Goal: Task Accomplishment & Management: Complete application form

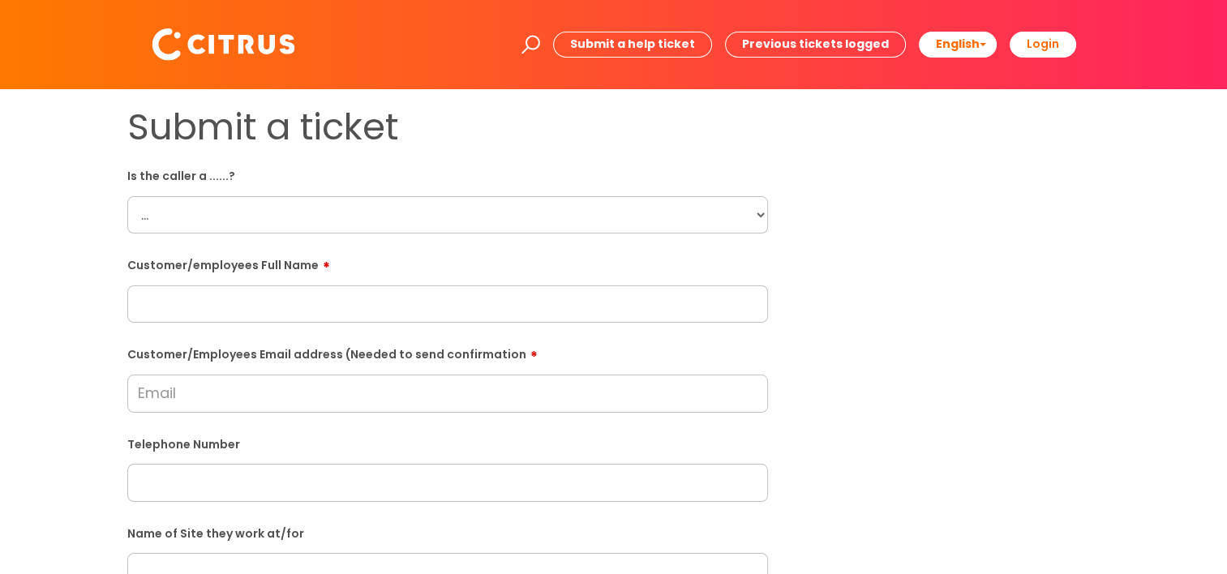
drag, startPoint x: 292, startPoint y: 308, endPoint x: 285, endPoint y: 296, distance: 14.2
click at [292, 308] on input "text" at bounding box center [447, 303] width 641 height 37
click at [221, 221] on select "... Citrus Customer Citrus Employee Contractor Supplier" at bounding box center [447, 214] width 641 height 37
select select "Citrus Employee"
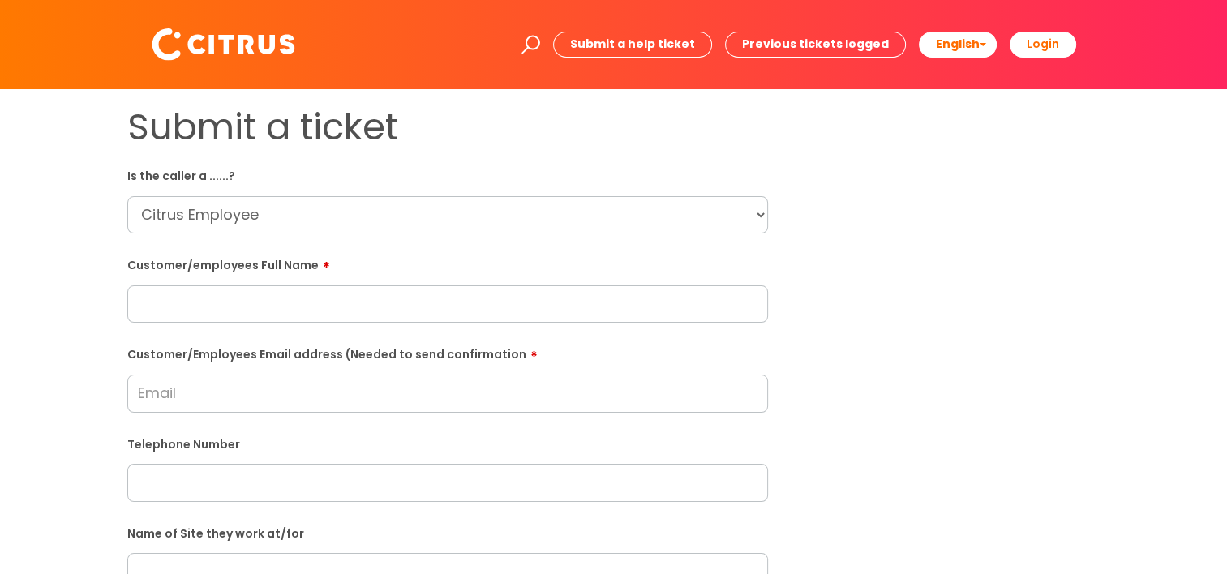
click at [127, 196] on select "... Citrus Customer Citrus Employee Contractor Supplier" at bounding box center [447, 214] width 641 height 37
click at [214, 314] on input "text" at bounding box center [447, 303] width 641 height 37
paste input "Mike Fallon"
type input "Mike Fallon"
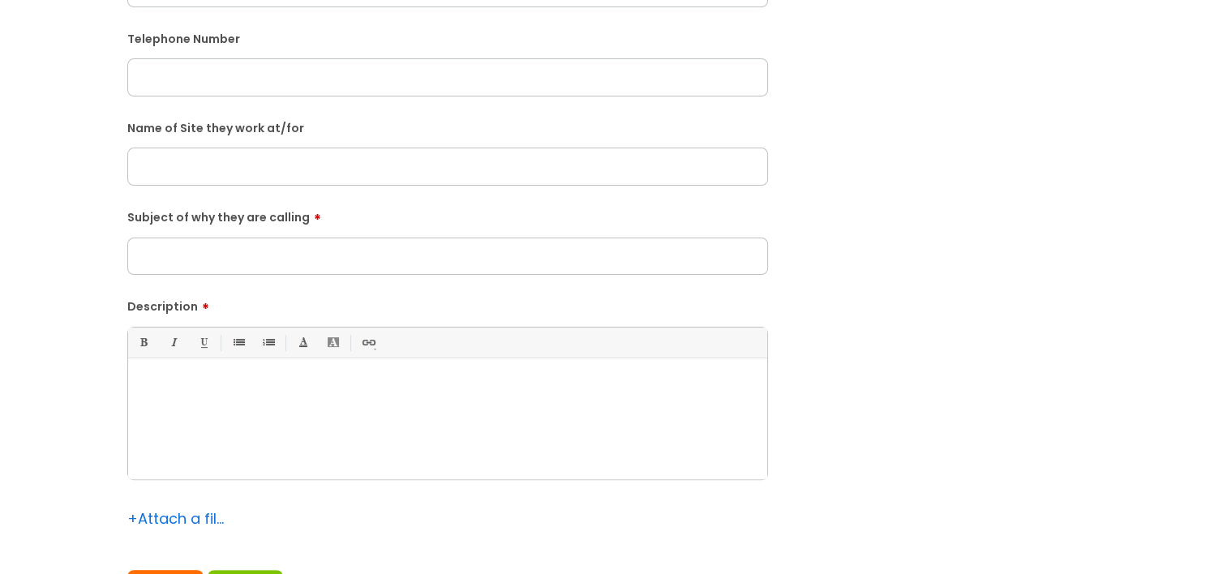
click at [333, 401] on div at bounding box center [447, 423] width 639 height 112
paste div
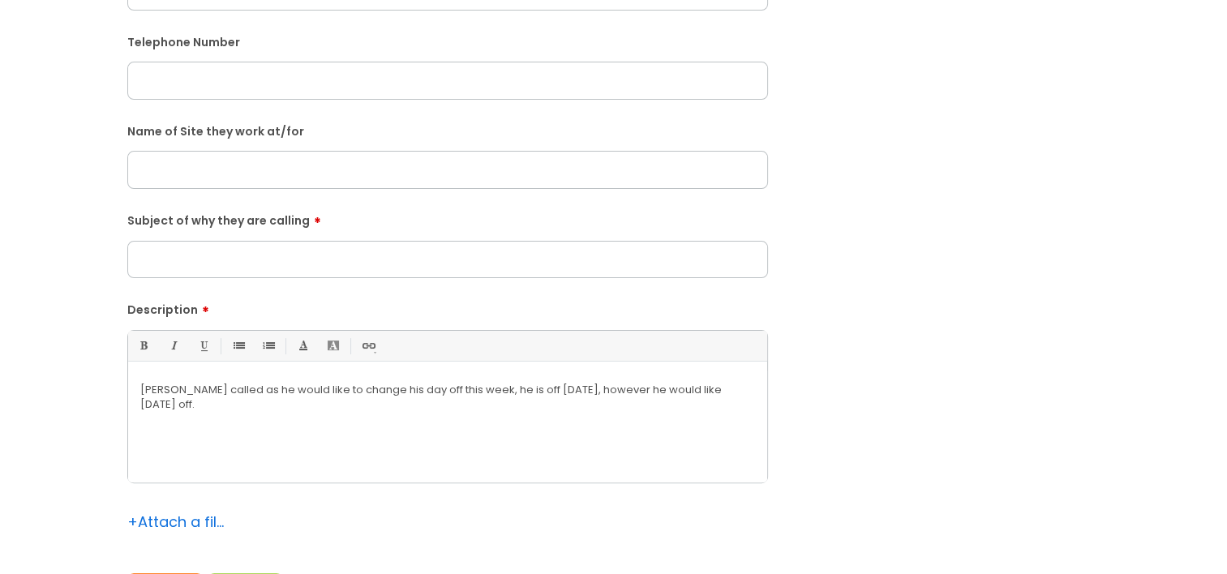
scroll to position [405, 0]
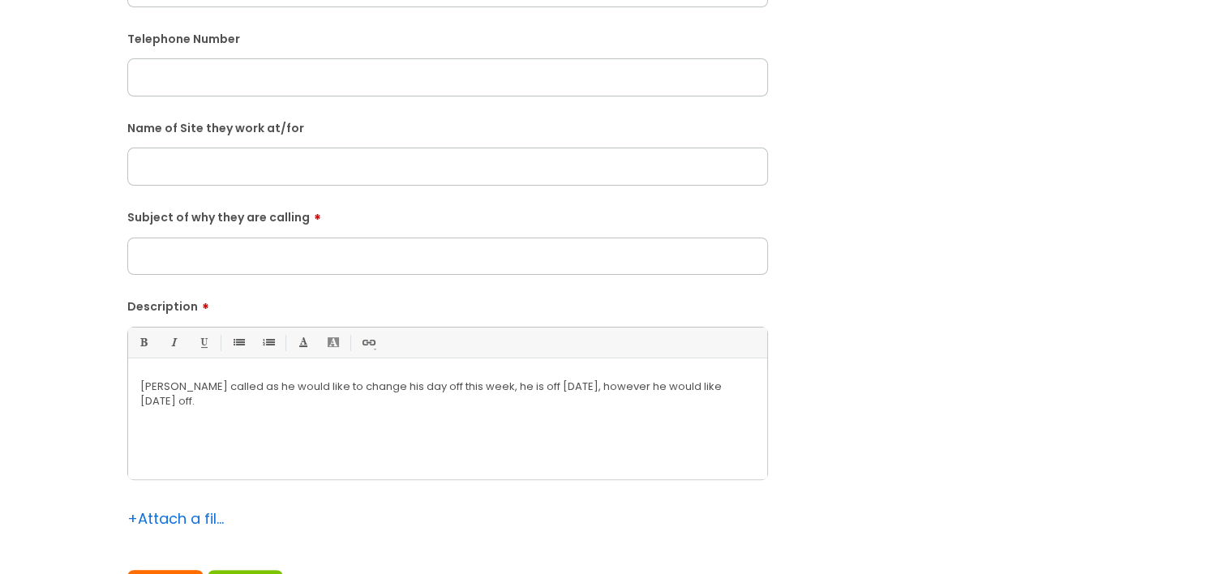
click at [187, 268] on input "Subject of why they are calling" at bounding box center [447, 256] width 641 height 37
type input "White Hart"
drag, startPoint x: 233, startPoint y: 270, endPoint x: 98, endPoint y: 264, distance: 134.7
click at [98, 264] on div "Submit a ticket Is the caller a ......? ... Citrus Customer Citrus Employee Con…" at bounding box center [613, 166] width 1194 height 933
click at [192, 170] on input "text" at bounding box center [447, 166] width 641 height 37
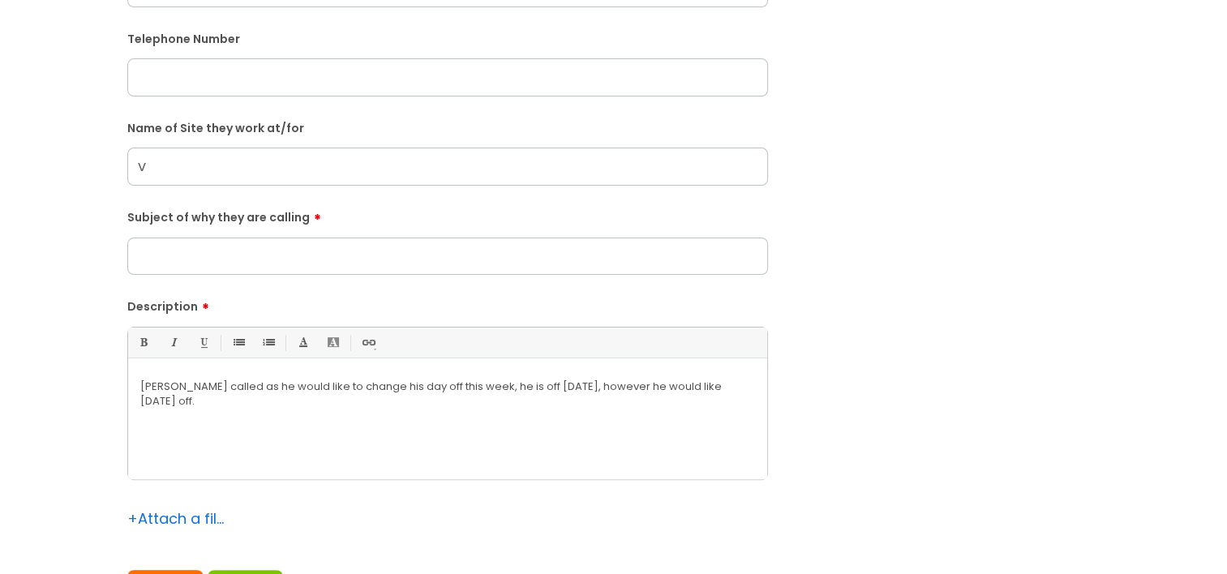
type input "v"
click at [285, 400] on p "Mike Fallon called as he would like to change his day off this week, he is off …" at bounding box center [447, 393] width 615 height 29
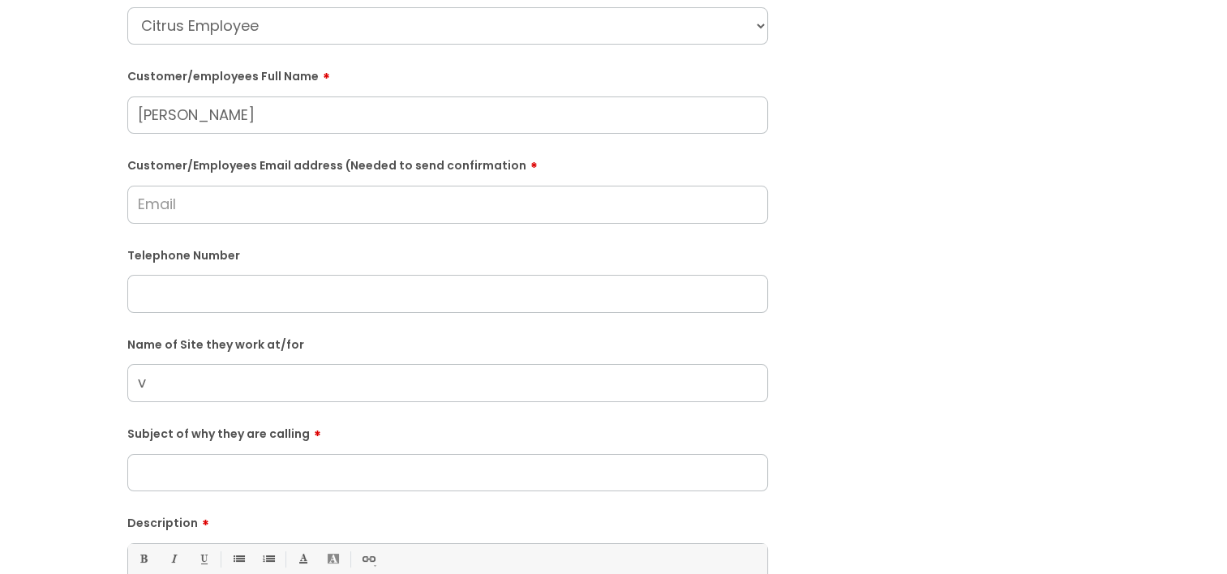
scroll to position [162, 0]
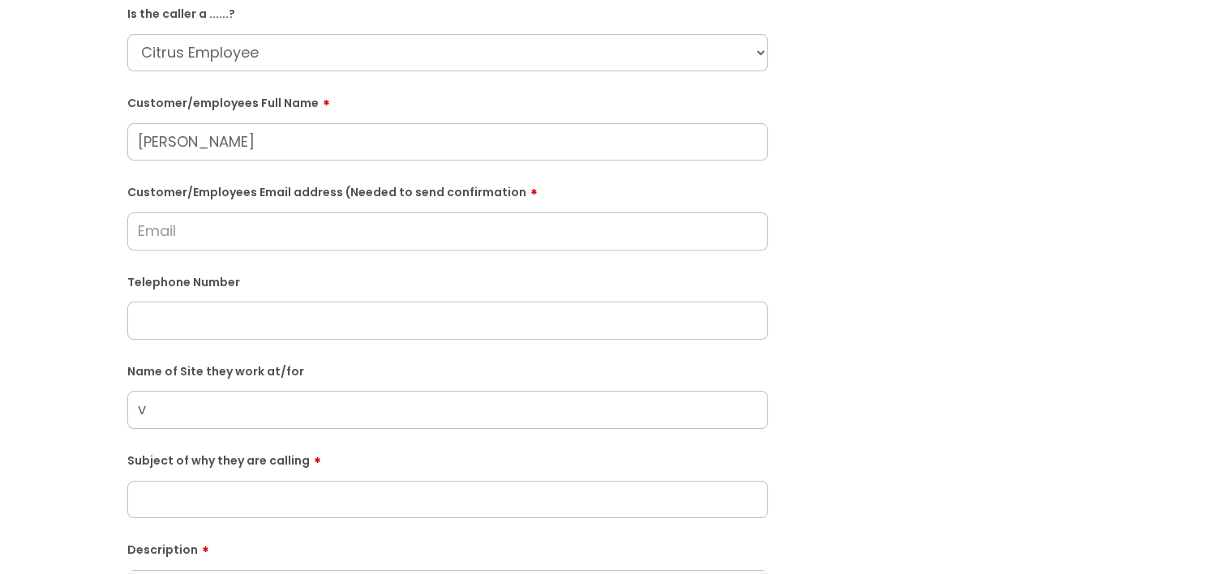
click at [209, 328] on input "text" at bounding box center [447, 320] width 641 height 37
paste input "07584222882"
type input "07584222882"
click at [175, 422] on input "v" at bounding box center [447, 409] width 641 height 37
type input "wHITW"
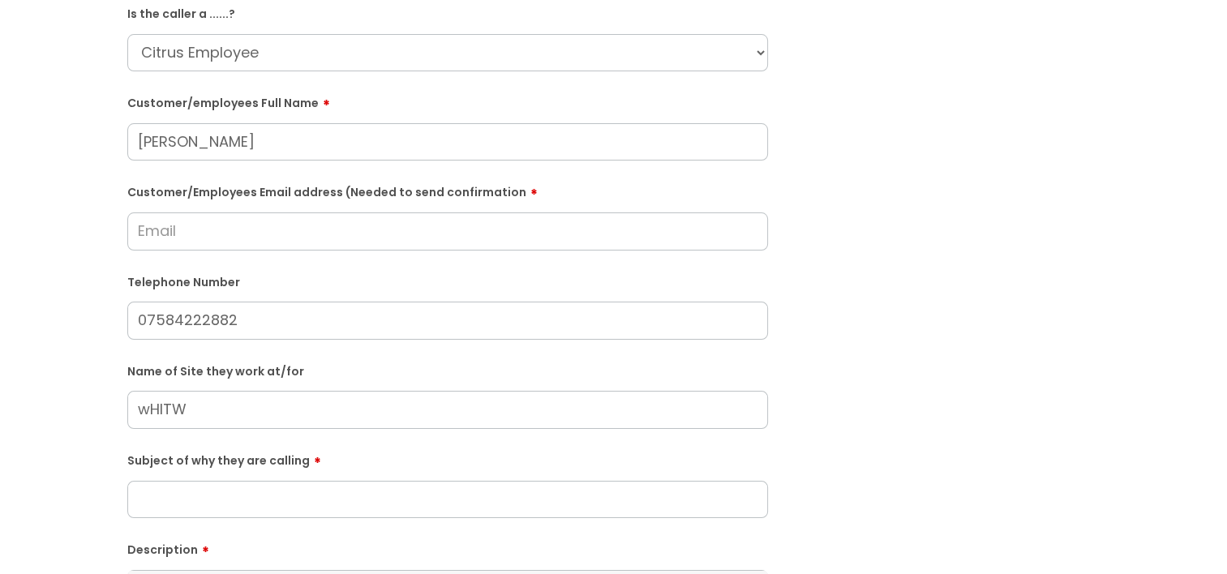
click at [201, 233] on input "Customer/Employees Email address (Needed to send confirmation" at bounding box center [447, 230] width 641 height 37
paste input "07584222882"
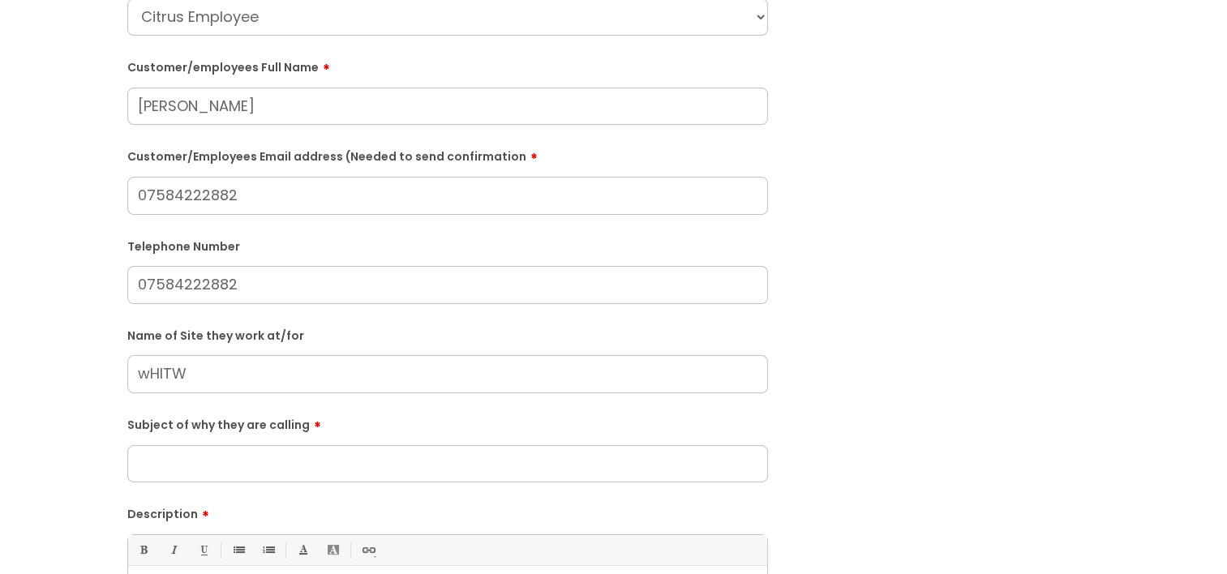
scroll to position [243, 0]
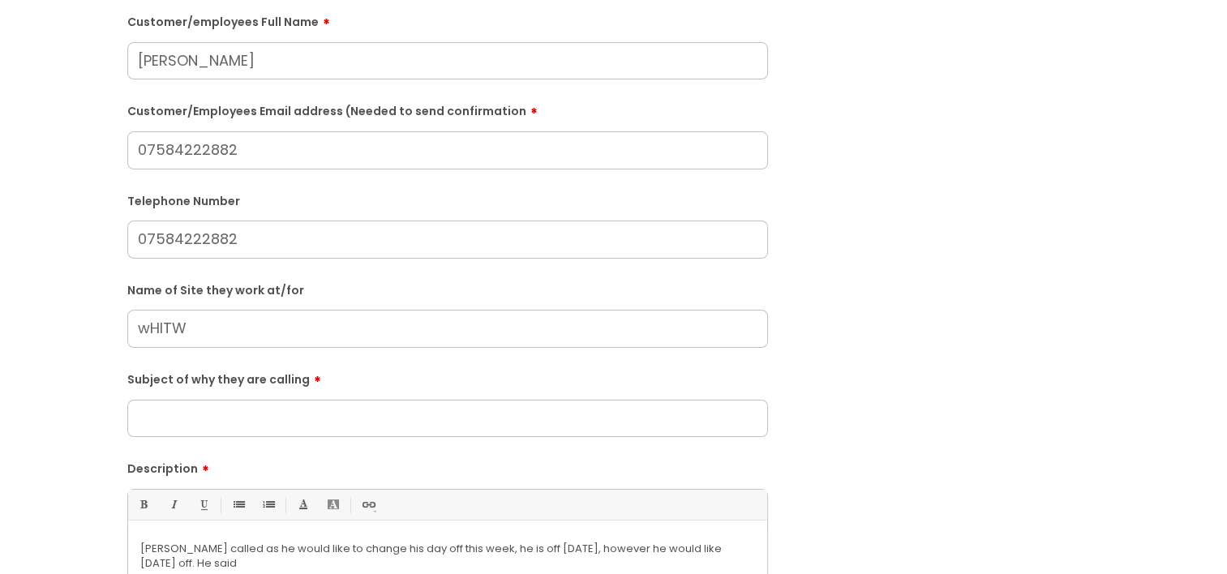
type input "07584222882"
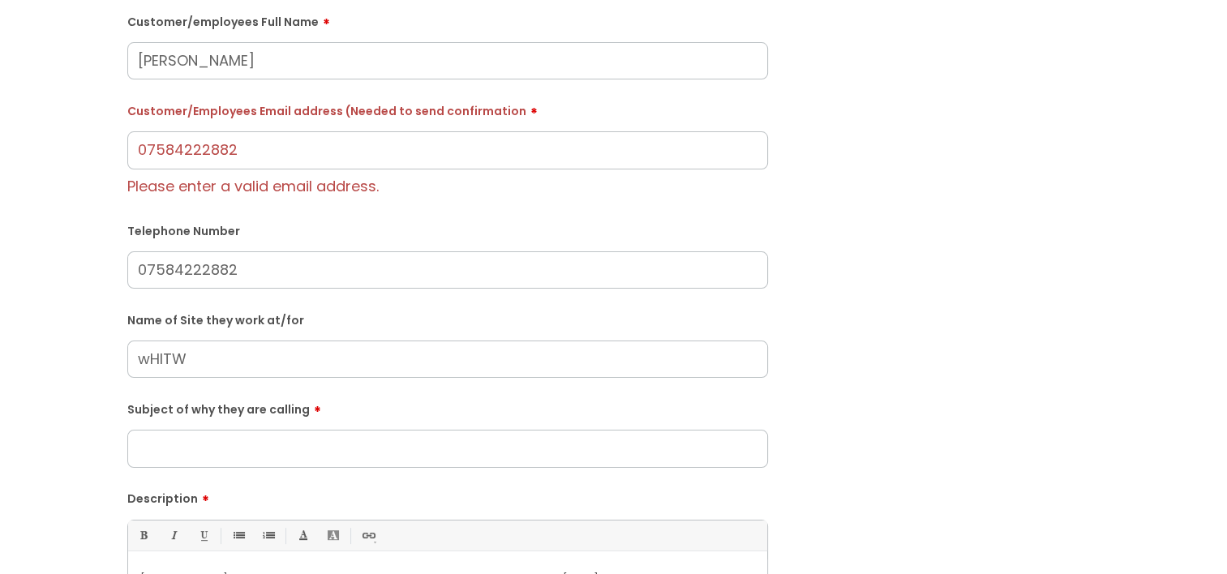
drag, startPoint x: 209, startPoint y: 327, endPoint x: 97, endPoint y: 341, distance: 112.7
click at [97, 341] on div "Submit a ticket Is the caller a ......? ... Citrus Customer Citrus Employee Con…" at bounding box center [613, 344] width 1194 height 964
type input "White Hart"
click at [251, 457] on input "Subject of why they are calling" at bounding box center [447, 448] width 641 height 37
type input "D"
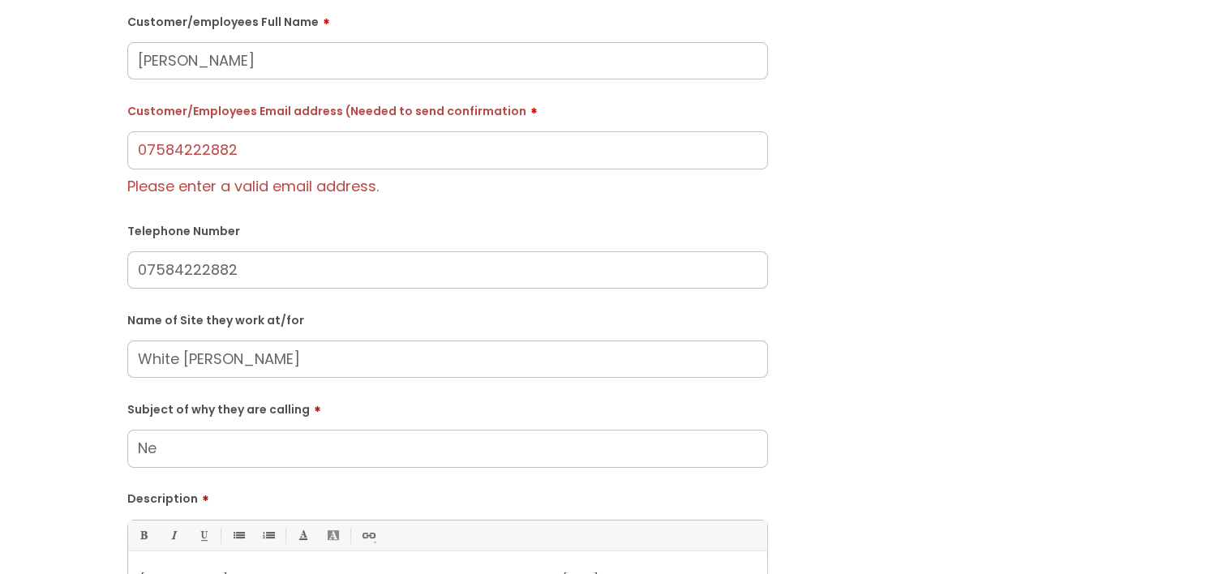
type input "N"
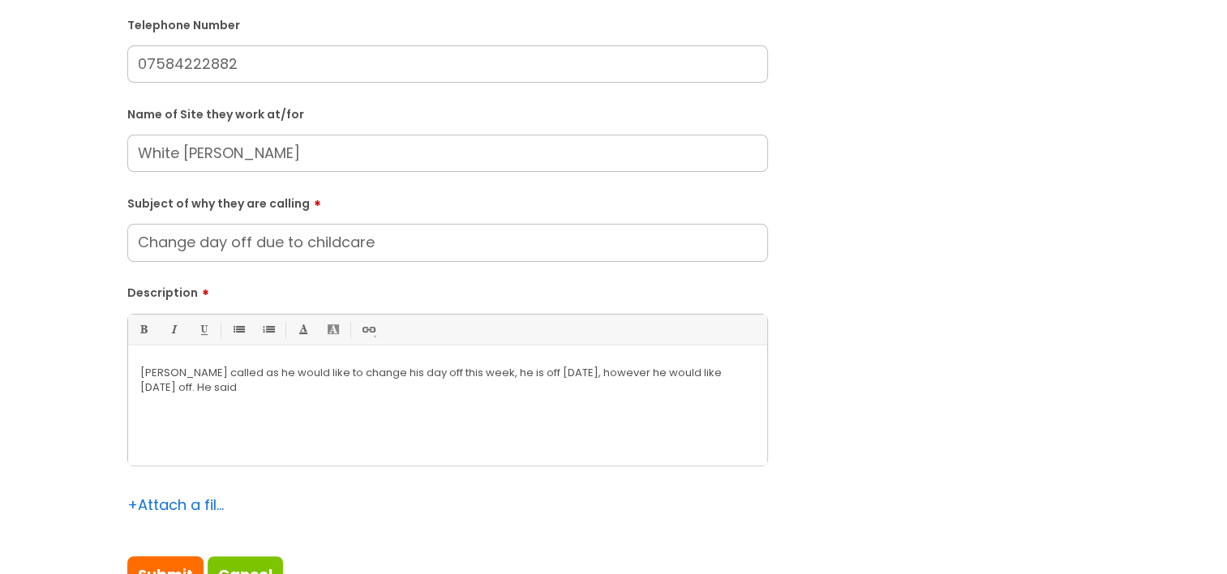
scroll to position [487, 0]
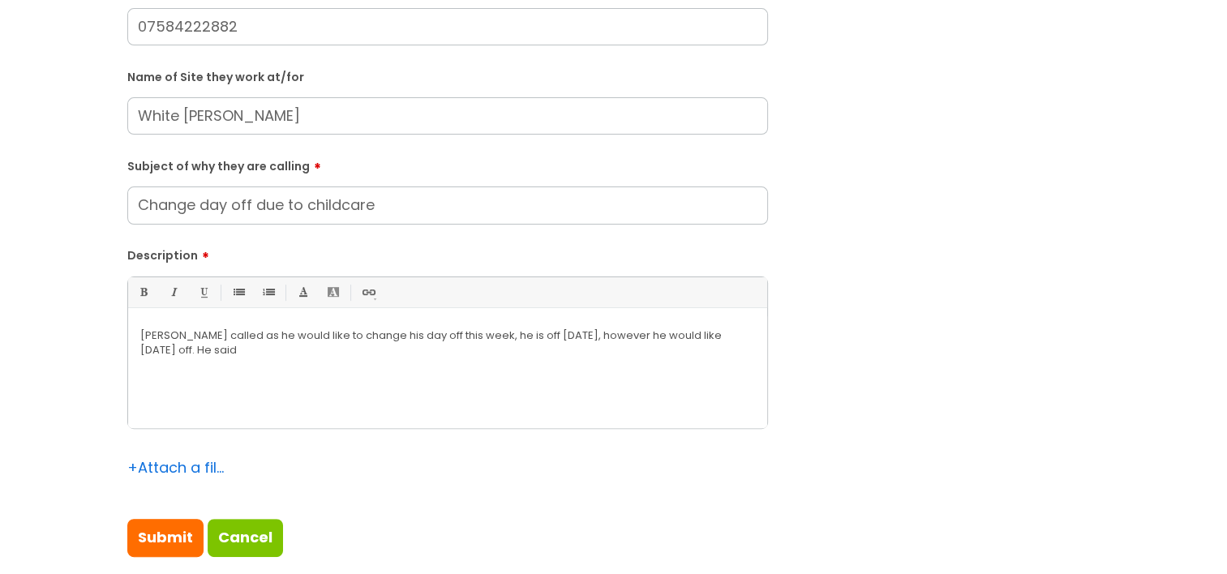
type input "Change day off due to childcare"
click at [258, 388] on div "Mike Fallon called as he would like to change his day off this week, he is off …" at bounding box center [447, 372] width 639 height 112
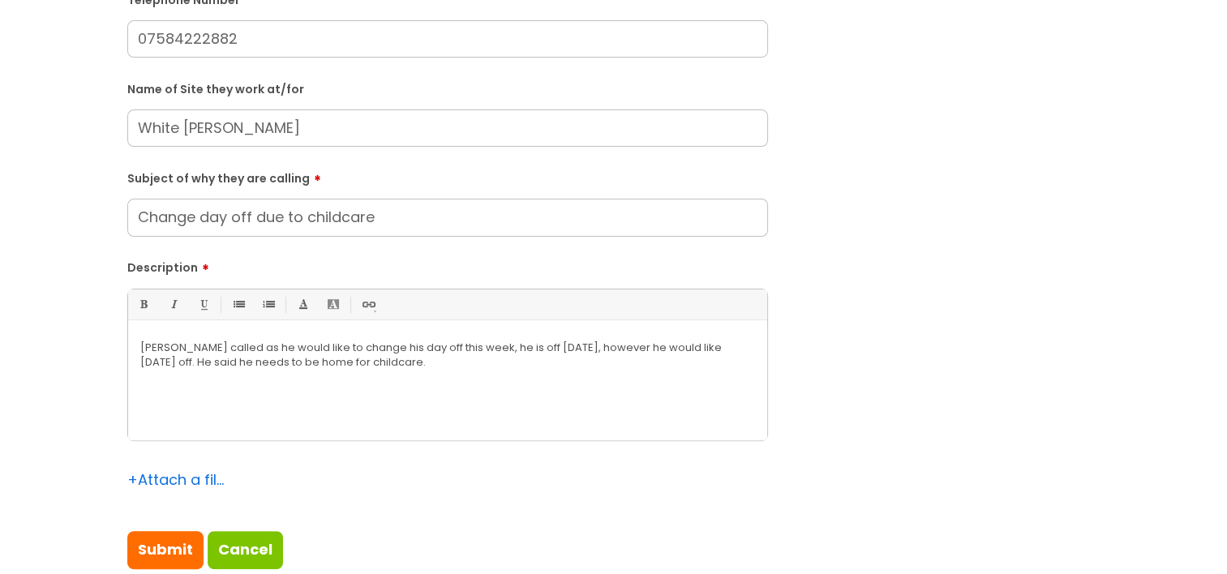
scroll to position [324, 0]
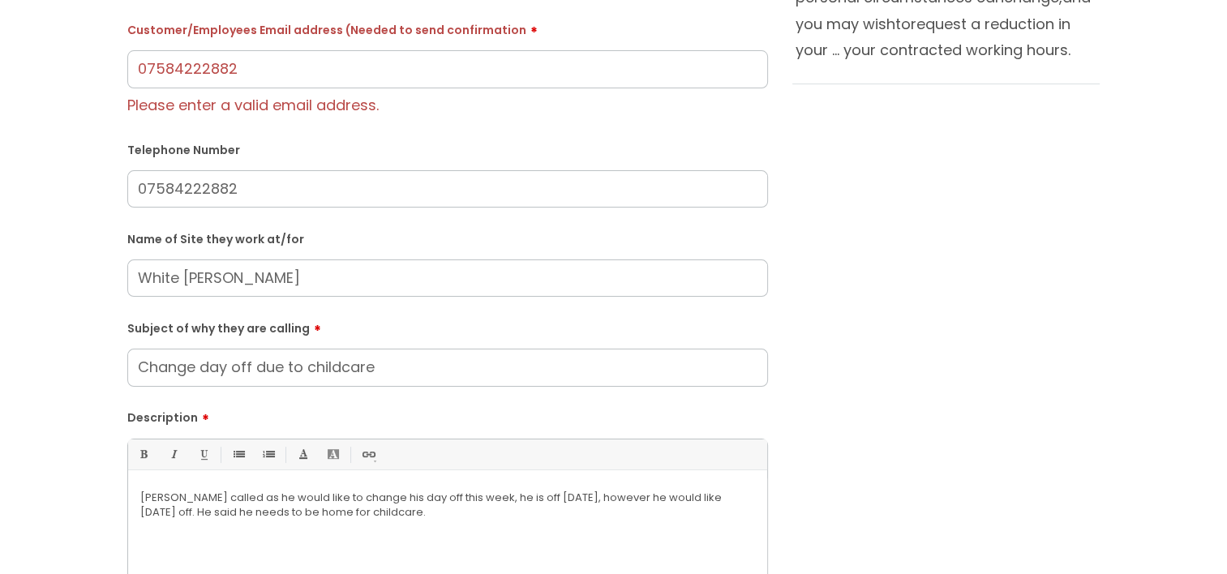
drag, startPoint x: 343, startPoint y: 521, endPoint x: 238, endPoint y: 495, distance: 108.4
click at [238, 495] on div "Mike Fallon called as he would like to change his day off this week, he is off …" at bounding box center [447, 534] width 639 height 112
copy p "as he would like to change his day off this week, he is off on Tuesday, however…"
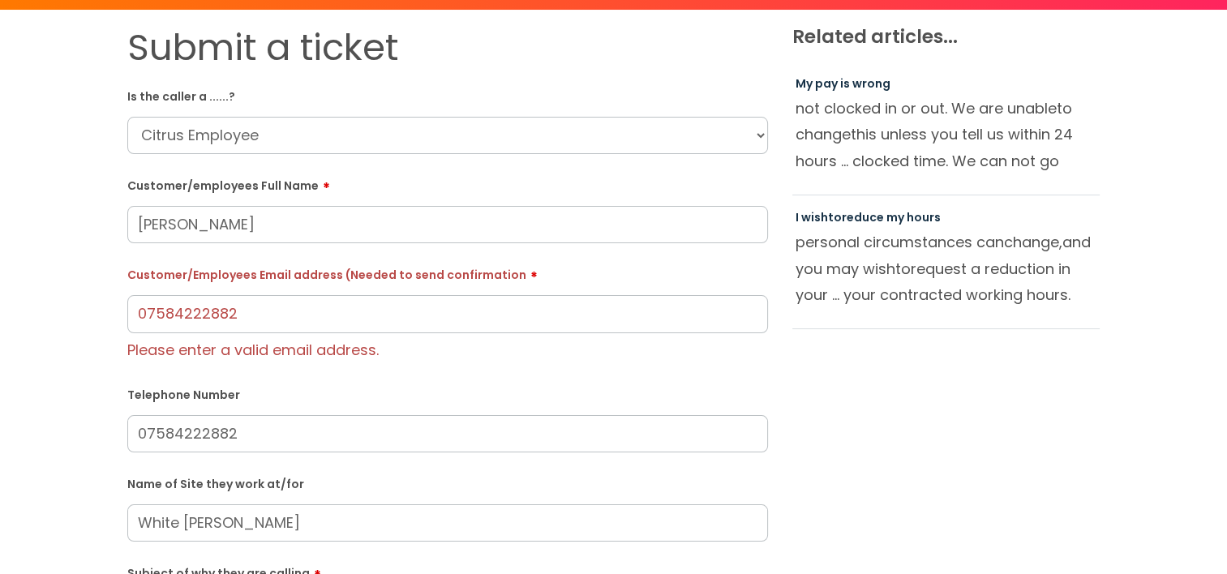
scroll to position [0, 0]
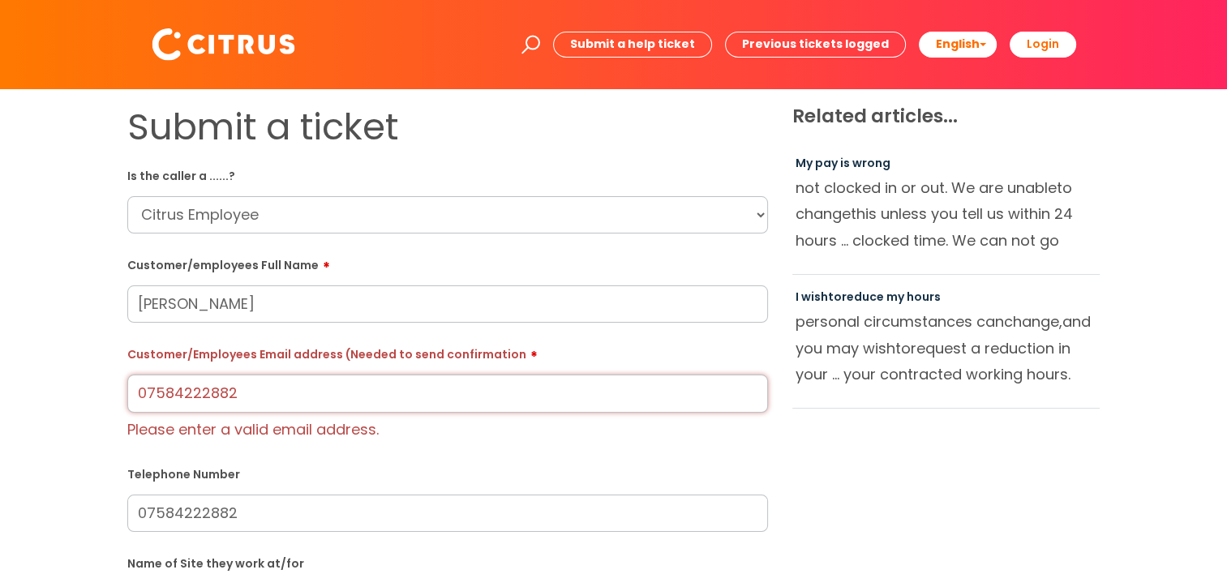
click at [231, 389] on input "07584222882" at bounding box center [447, 393] width 641 height 37
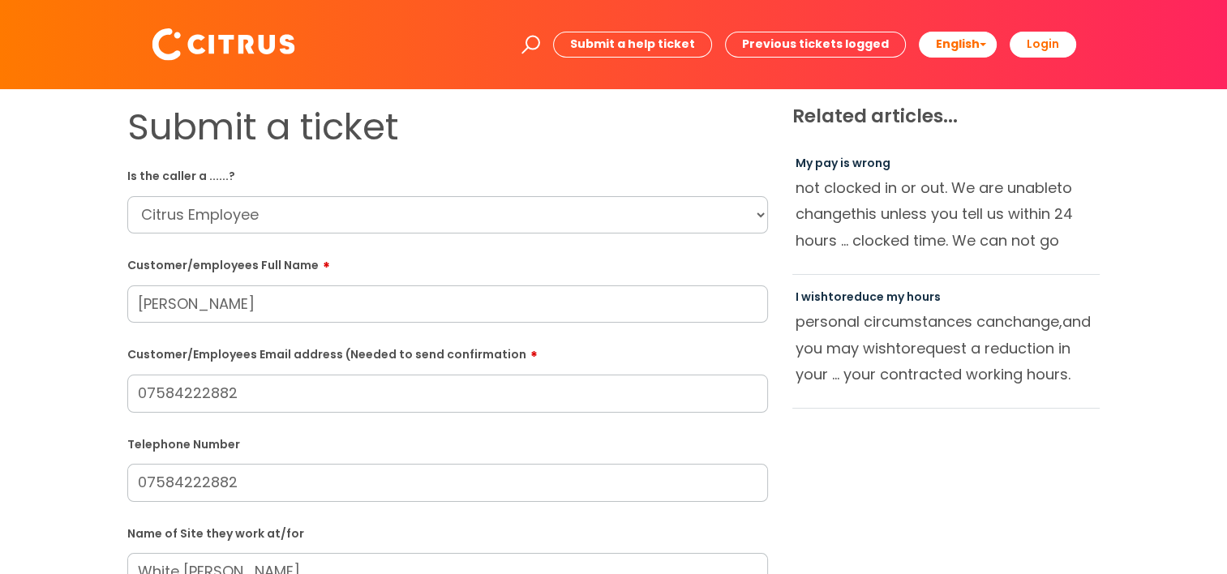
drag, startPoint x: 264, startPoint y: 397, endPoint x: 17, endPoint y: 403, distance: 247.4
click at [17, 403] on div "Submit a ticket Is the caller a ......? ... Citrus Customer Citrus Employee Con…" at bounding box center [613, 571] width 1194 height 933
paste input "m.fallon136@gmail.com"
type input "m.fallon136@gmail.com"
click at [71, 409] on div "Submit a ticket Is the caller a ......? ... Citrus Customer Citrus Employee Con…" at bounding box center [613, 571] width 1194 height 933
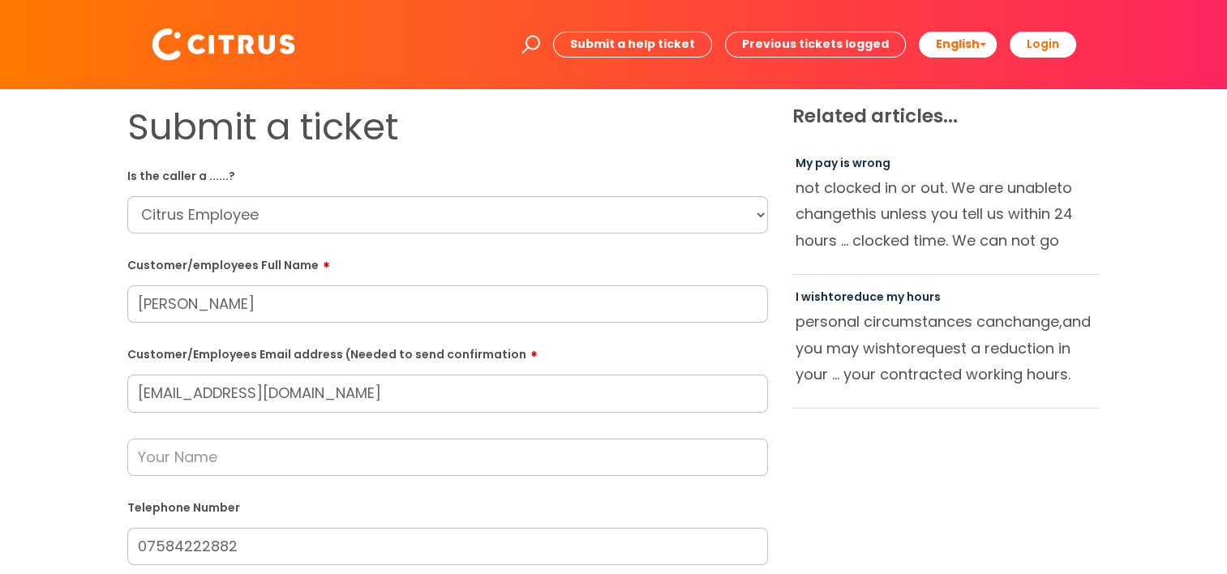
click at [184, 466] on input "text" at bounding box center [447, 457] width 641 height 37
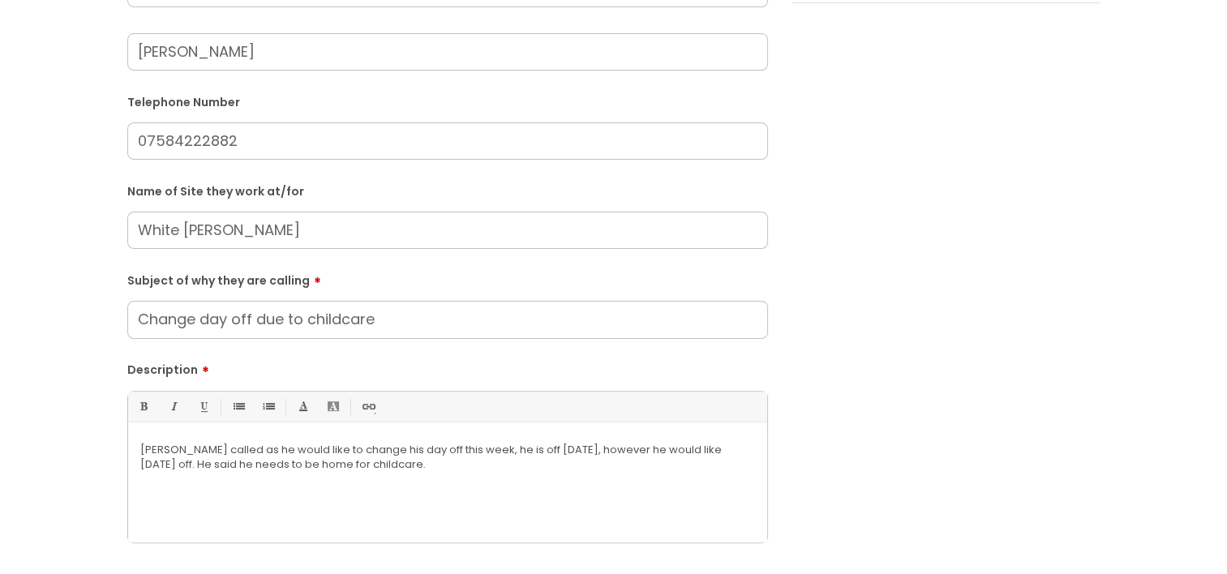
scroll to position [487, 0]
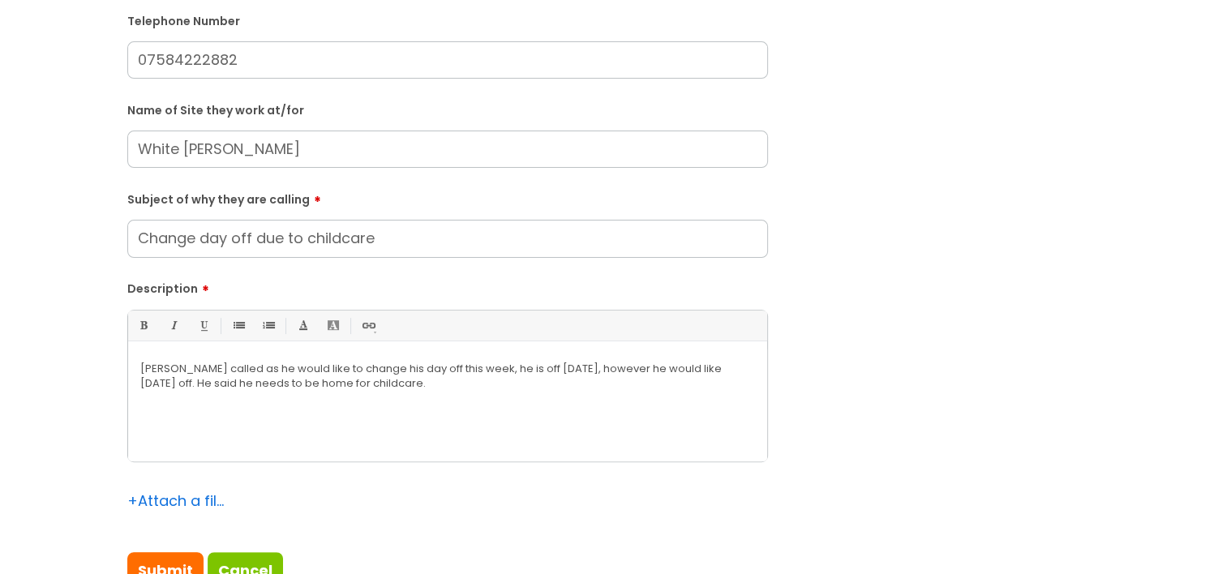
type input "Laura"
click at [301, 383] on p "Mike Fallon called as he would like to change his day off this week, he is off …" at bounding box center [447, 376] width 615 height 29
click at [352, 396] on div "Mike Fallon called as he would like to change his day off this week, he is off …" at bounding box center [447, 405] width 639 height 112
click at [435, 396] on div "Mike Fallon called as he would like to change his day off this week, he is off …" at bounding box center [447, 405] width 639 height 112
click at [461, 389] on p "Mike Fallon called as he would like to change his day off this week, he is off …" at bounding box center [447, 376] width 615 height 29
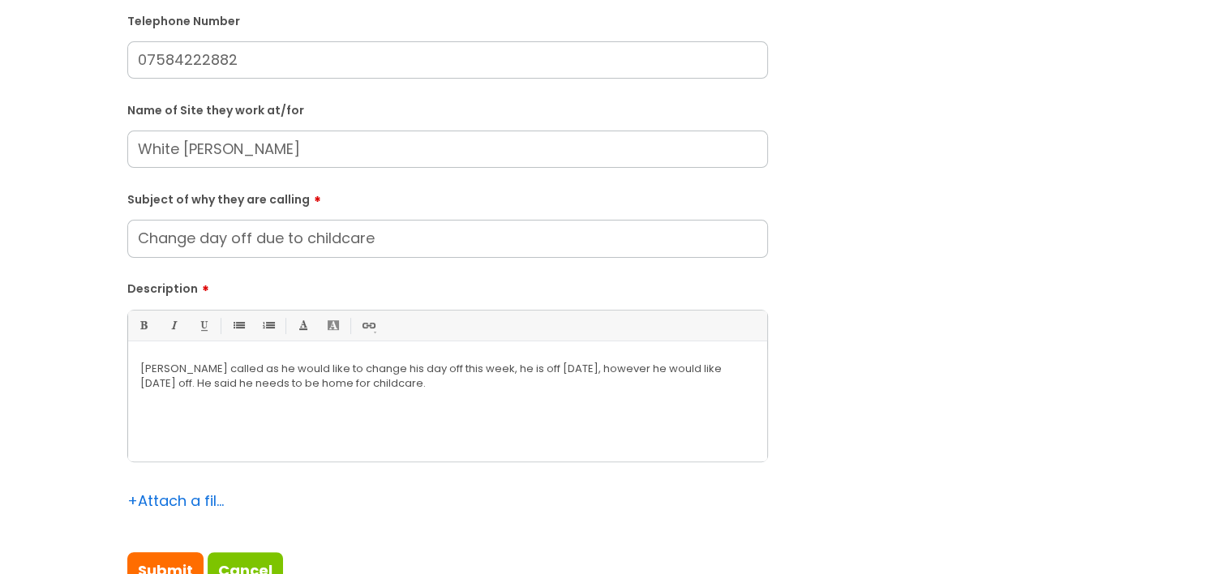
click at [512, 388] on p "Mike Fallon called as he would like to change his day off this week, he is off …" at bounding box center [447, 376] width 615 height 29
click at [574, 383] on p "Mike Fallon called as he would like to change his day off this week, he is off …" at bounding box center [447, 376] width 615 height 29
click at [619, 391] on div "Mike Fallon called as he would like to change his day off this week, he is off …" at bounding box center [447, 405] width 639 height 112
click at [685, 392] on div "Mike Fallon called as he would like to change his day off this week, he is off …" at bounding box center [447, 405] width 639 height 112
click at [322, 420] on div "Mike Fallon called as he would like to change his day off this week, he is off …" at bounding box center [447, 405] width 639 height 112
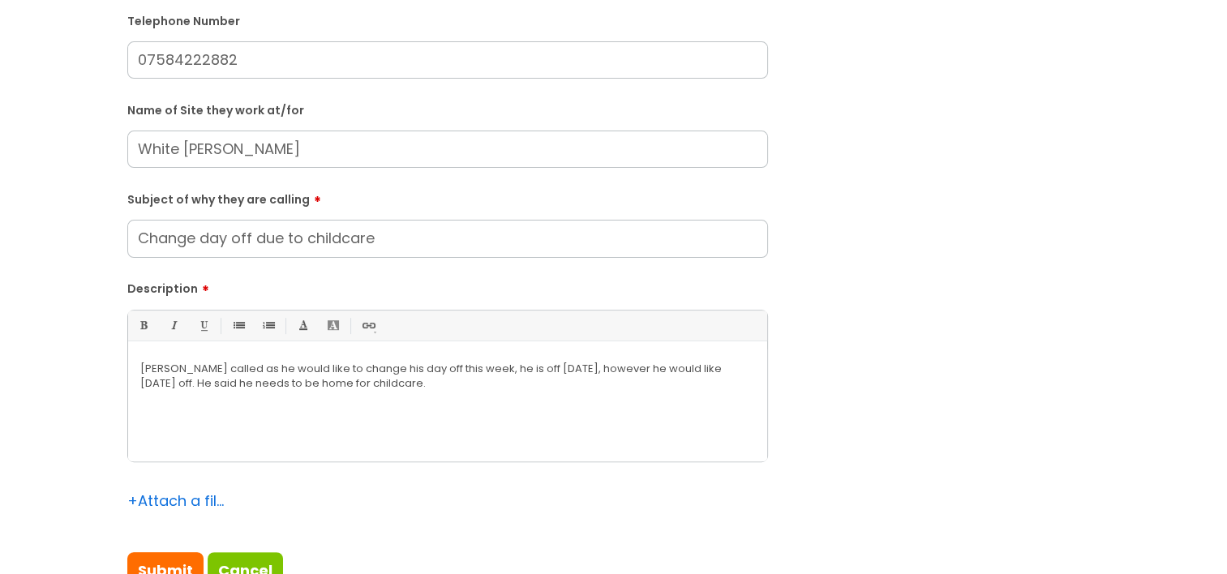
click at [250, 392] on div "Mike Fallon called as he would like to change his day off this week, he is off …" at bounding box center [447, 405] width 639 height 112
drag, startPoint x: 201, startPoint y: 386, endPoint x: 242, endPoint y: 402, distance: 44.4
click at [202, 384] on p "Mike Fallon called as he would like to change his day off this week, he is off …" at bounding box center [447, 376] width 615 height 29
click at [240, 392] on div "Mike Fallon called as he would like to change his day off this week, he is off …" at bounding box center [447, 405] width 639 height 112
click at [311, 392] on div "Mike Fallon called as he would like to change his day off this week, he is off …" at bounding box center [447, 405] width 639 height 112
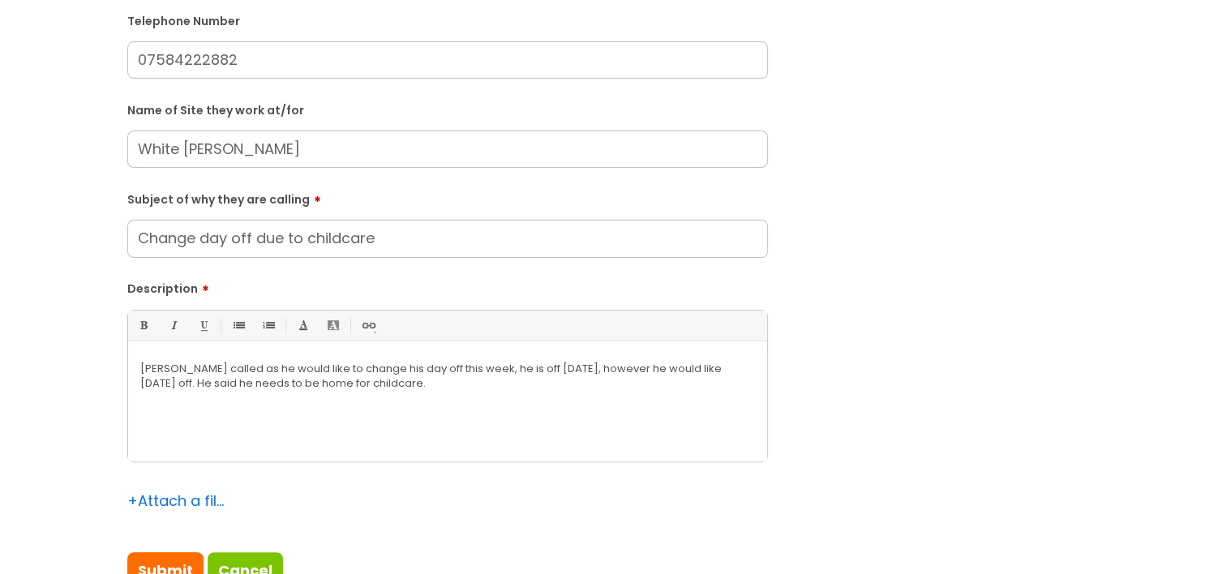
click at [430, 382] on p "Mike Fallon called as he would like to change his day off this week, he is off …" at bounding box center [447, 376] width 615 height 29
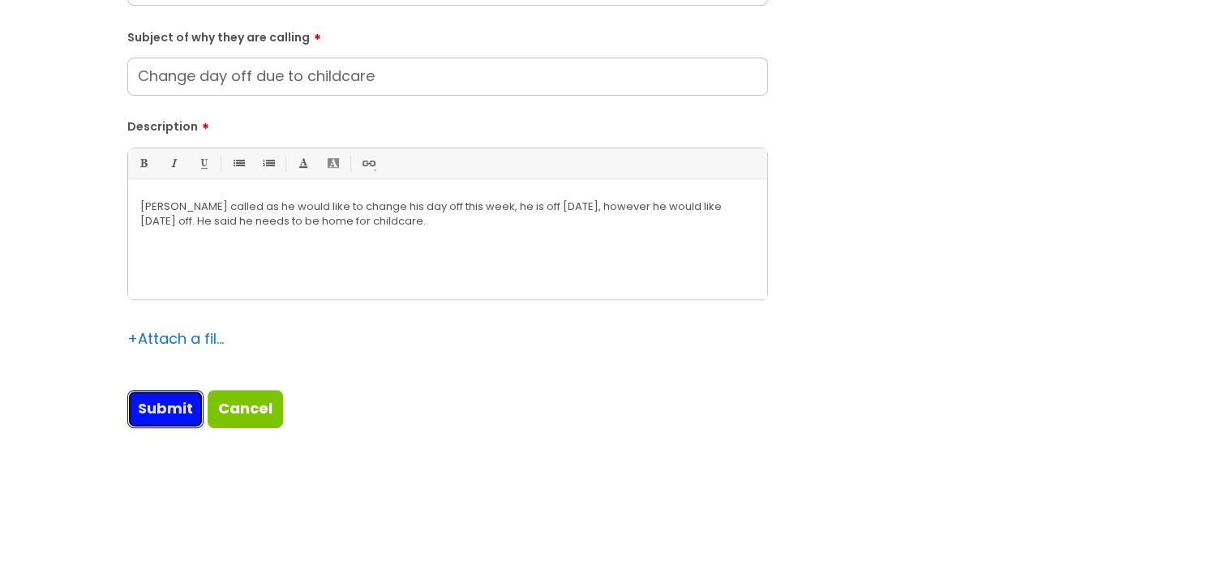
click at [135, 397] on input "Submit" at bounding box center [165, 408] width 76 height 37
type input "Please Wait..."
